Goal: Task Accomplishment & Management: Manage account settings

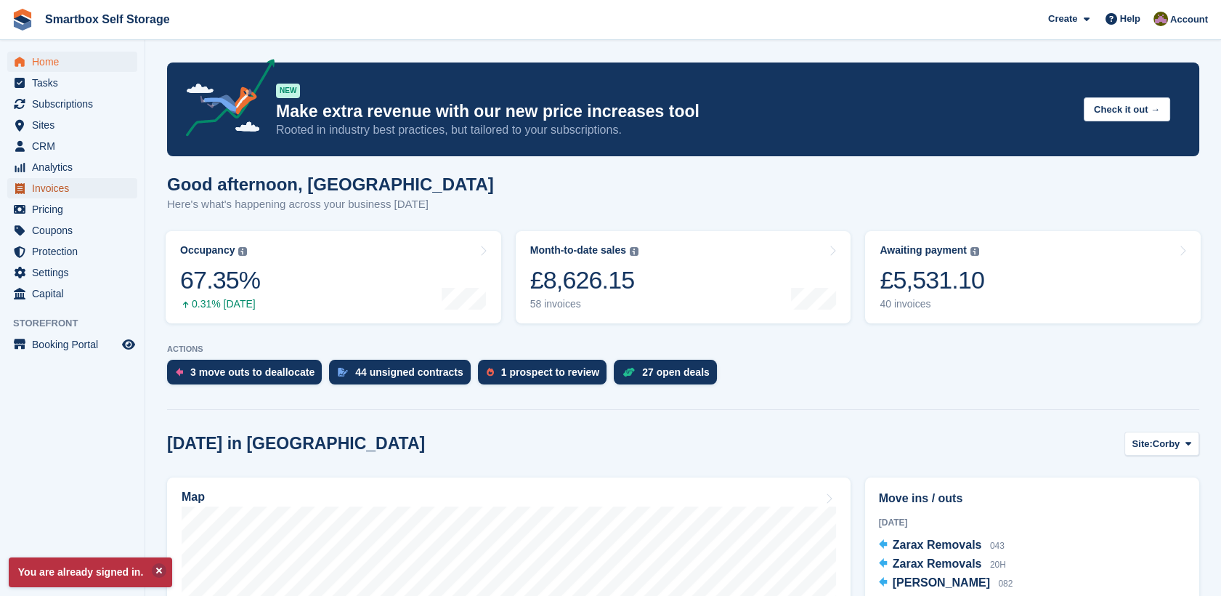
click at [64, 182] on span "Invoices" at bounding box center [75, 188] width 87 height 20
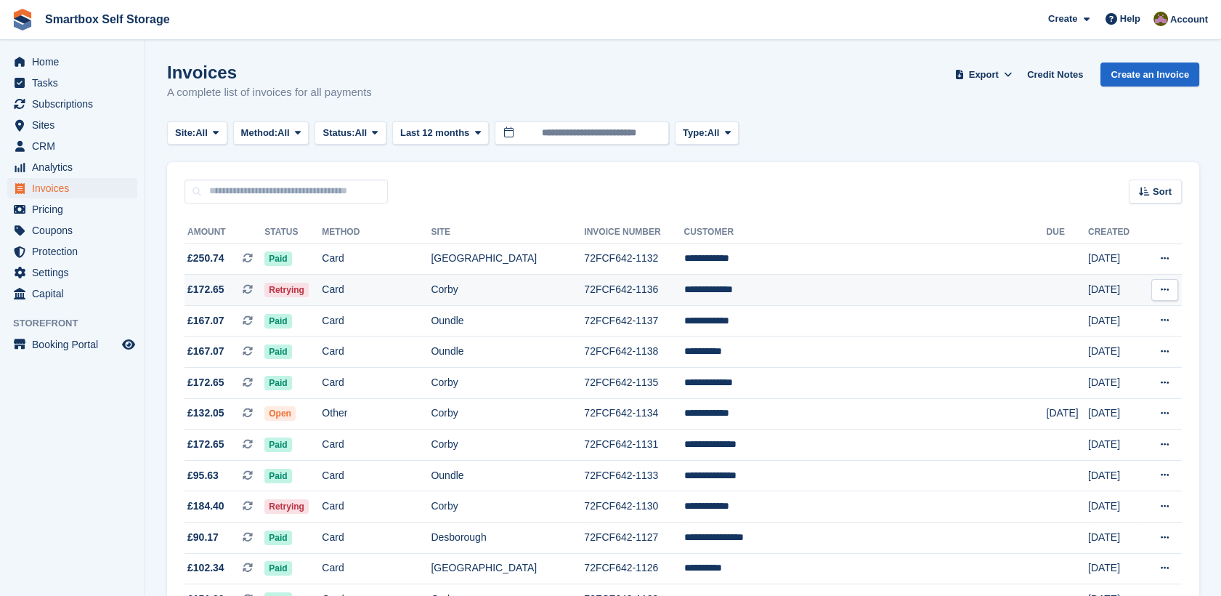
click at [501, 293] on td "Corby" at bounding box center [507, 290] width 153 height 31
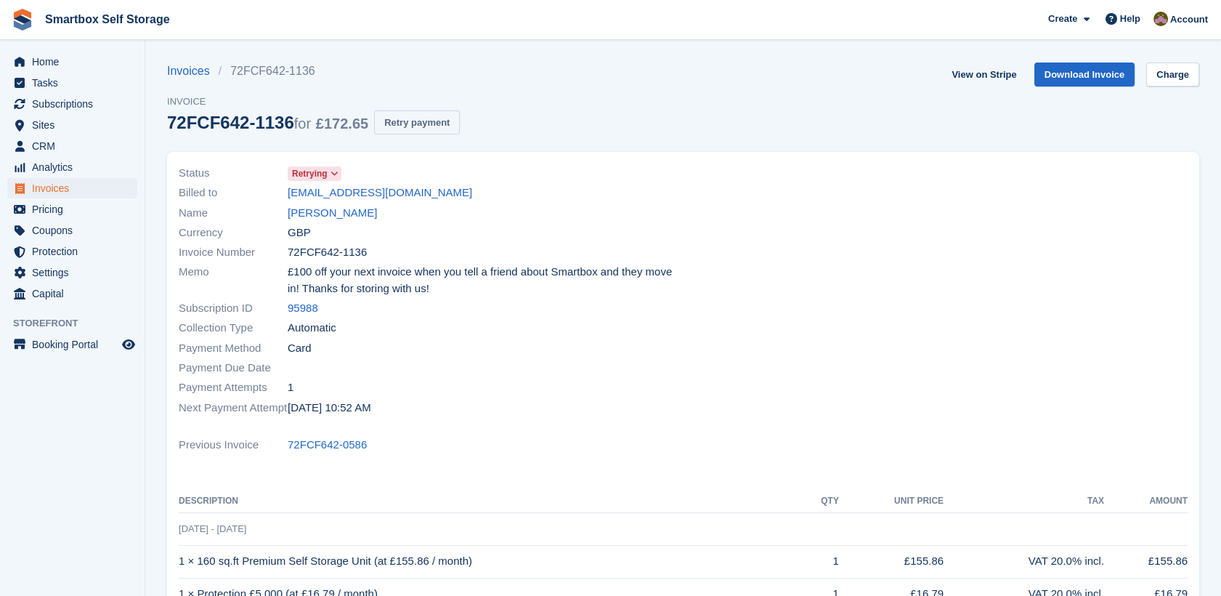
click at [401, 119] on button "Retry payment" at bounding box center [417, 122] width 86 height 24
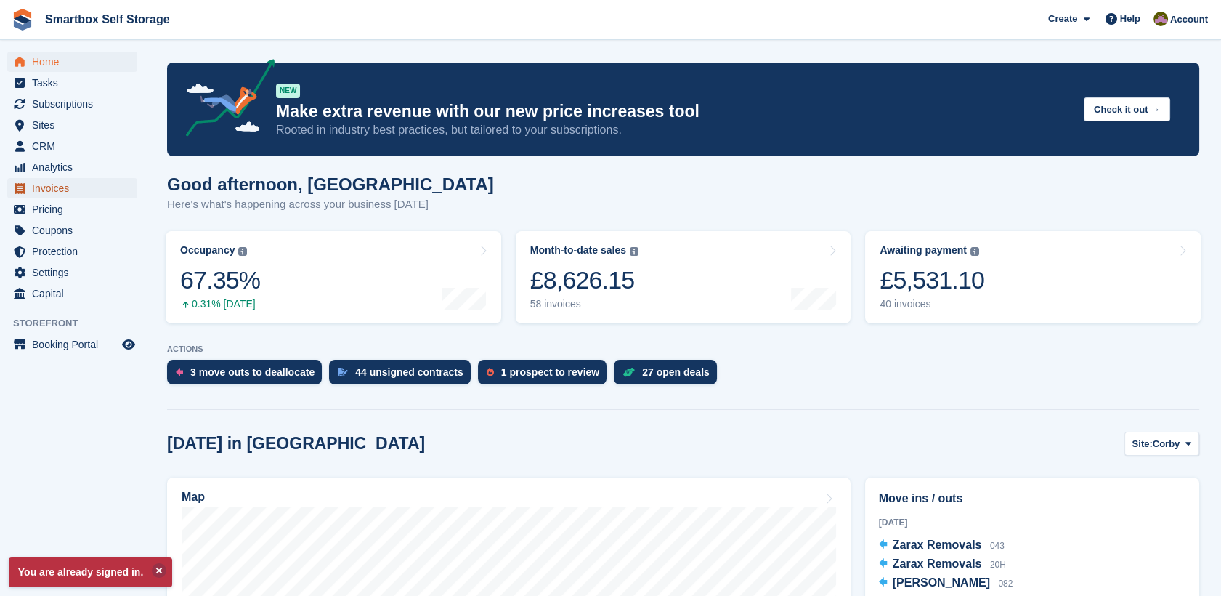
click at [78, 191] on span "Invoices" at bounding box center [75, 188] width 87 height 20
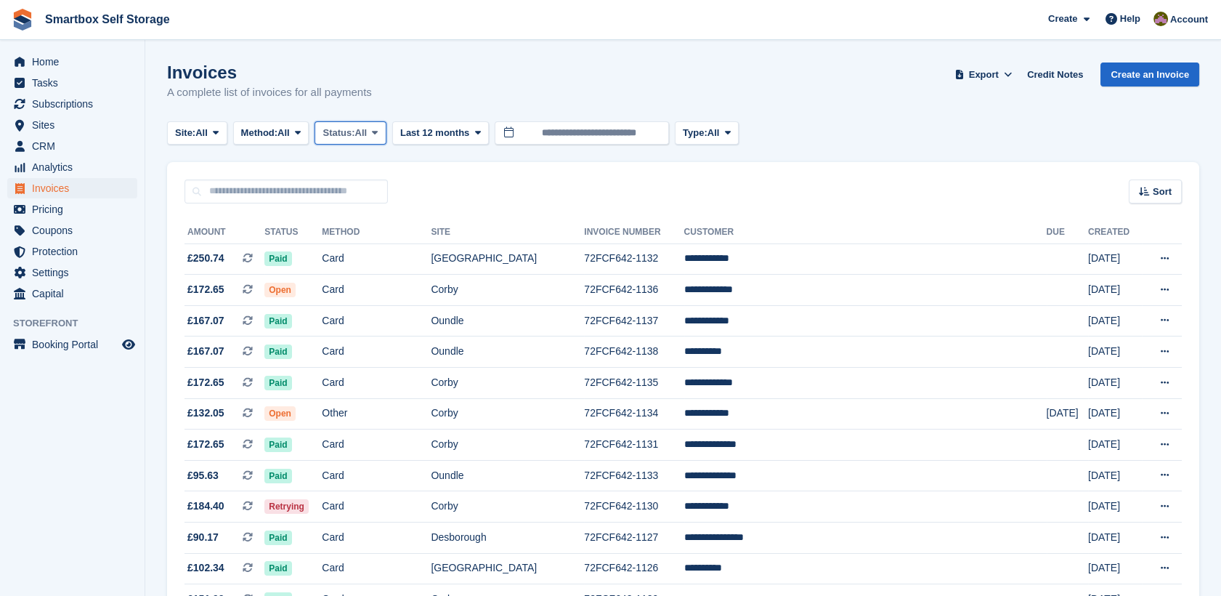
click at [354, 139] on span "Status:" at bounding box center [338, 133] width 32 height 15
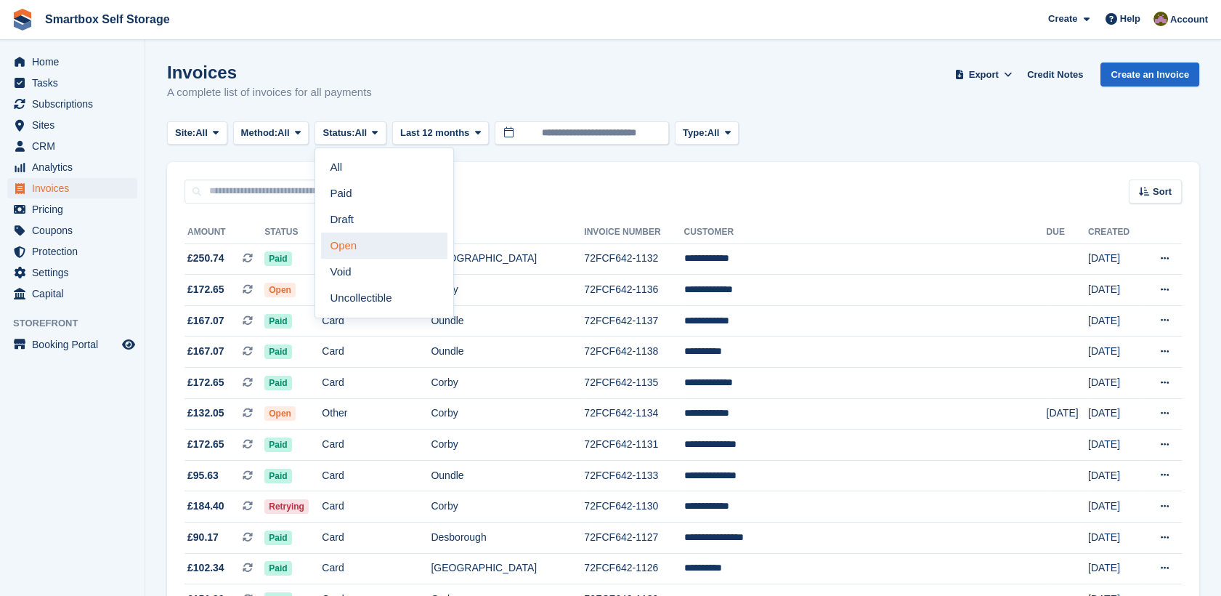
click at [379, 251] on link "Open" at bounding box center [384, 245] width 126 height 26
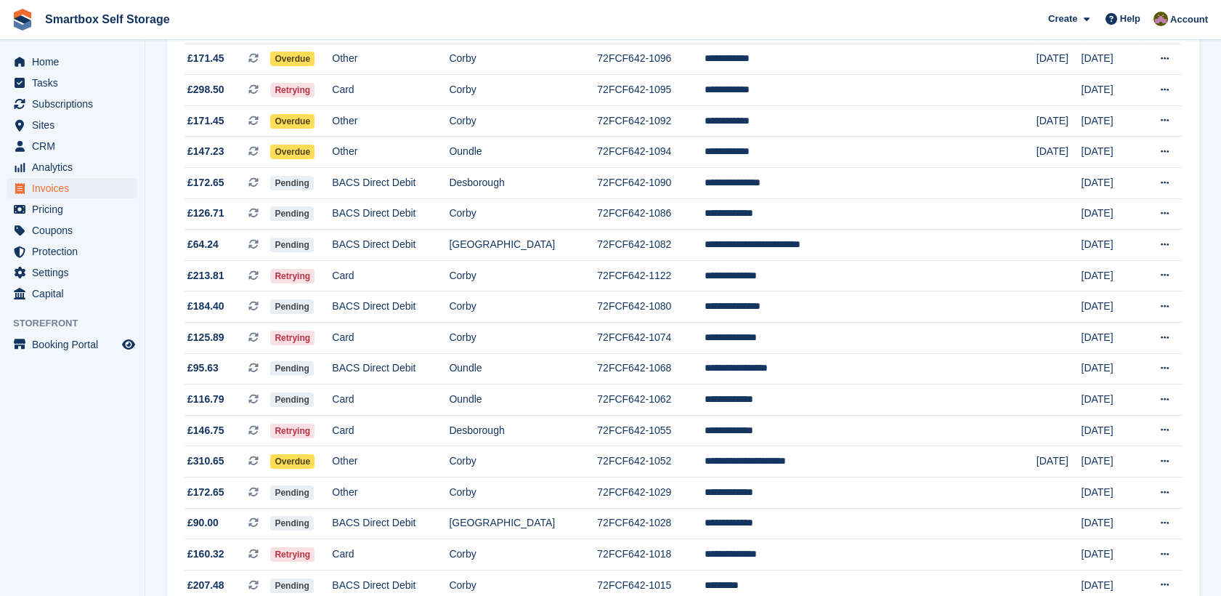
scroll to position [387, 0]
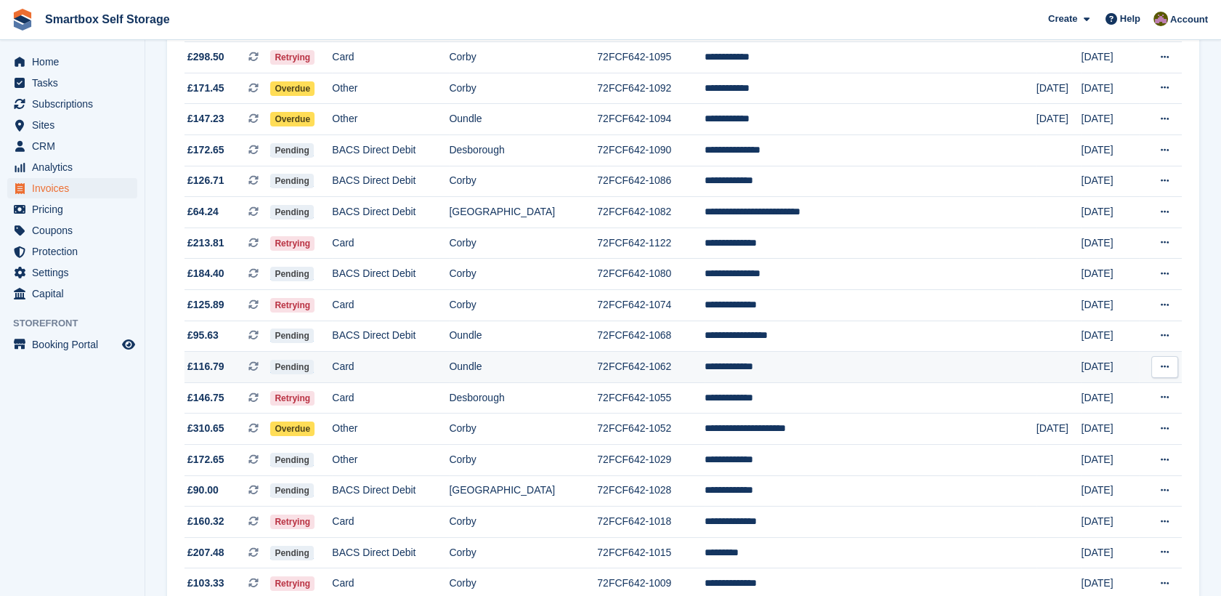
click at [449, 371] on td "Card" at bounding box center [390, 367] width 117 height 31
